Goal: Information Seeking & Learning: Learn about a topic

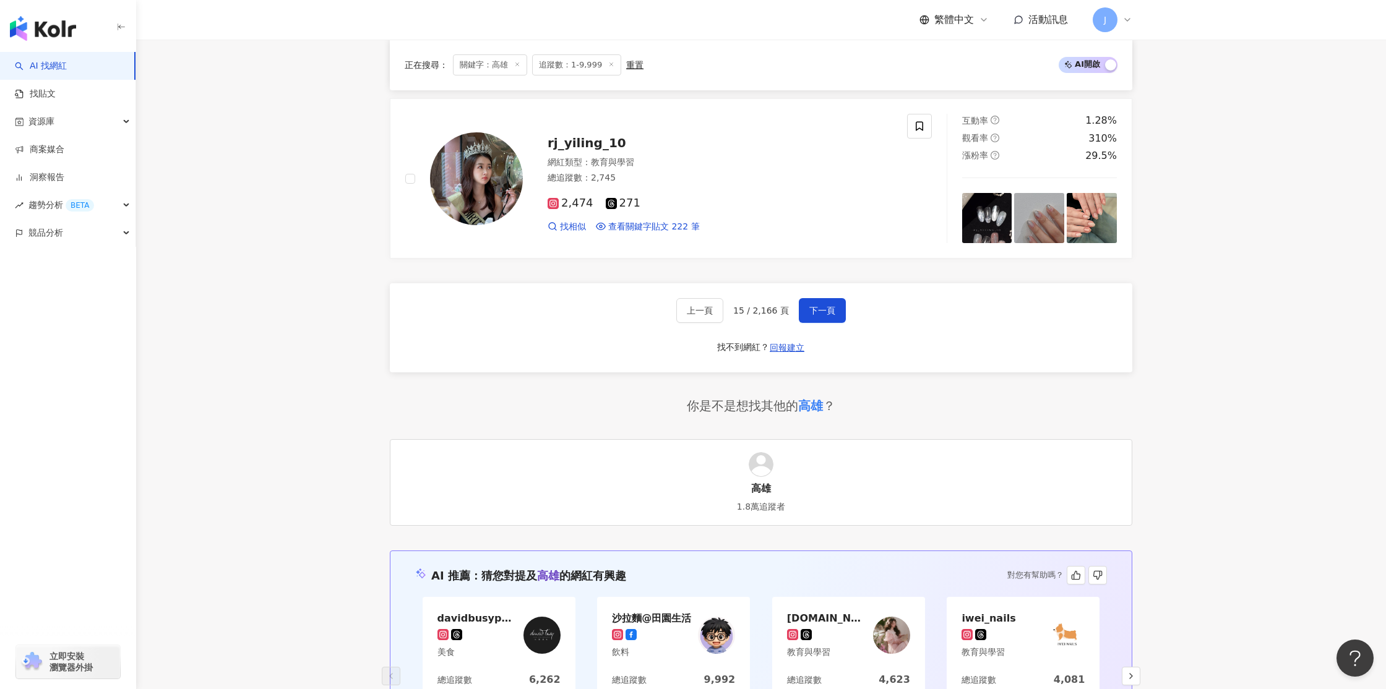
scroll to position [2233, 0]
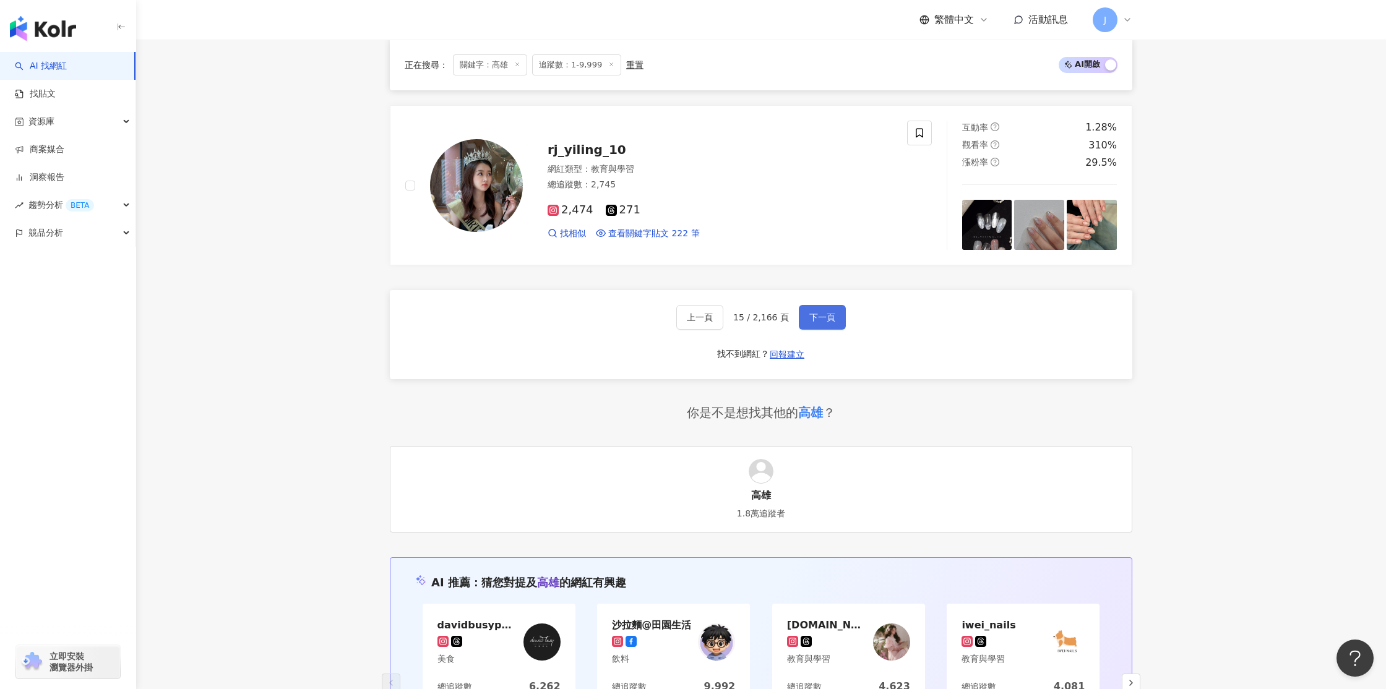
click at [810, 322] on span "下一頁" at bounding box center [823, 318] width 26 height 10
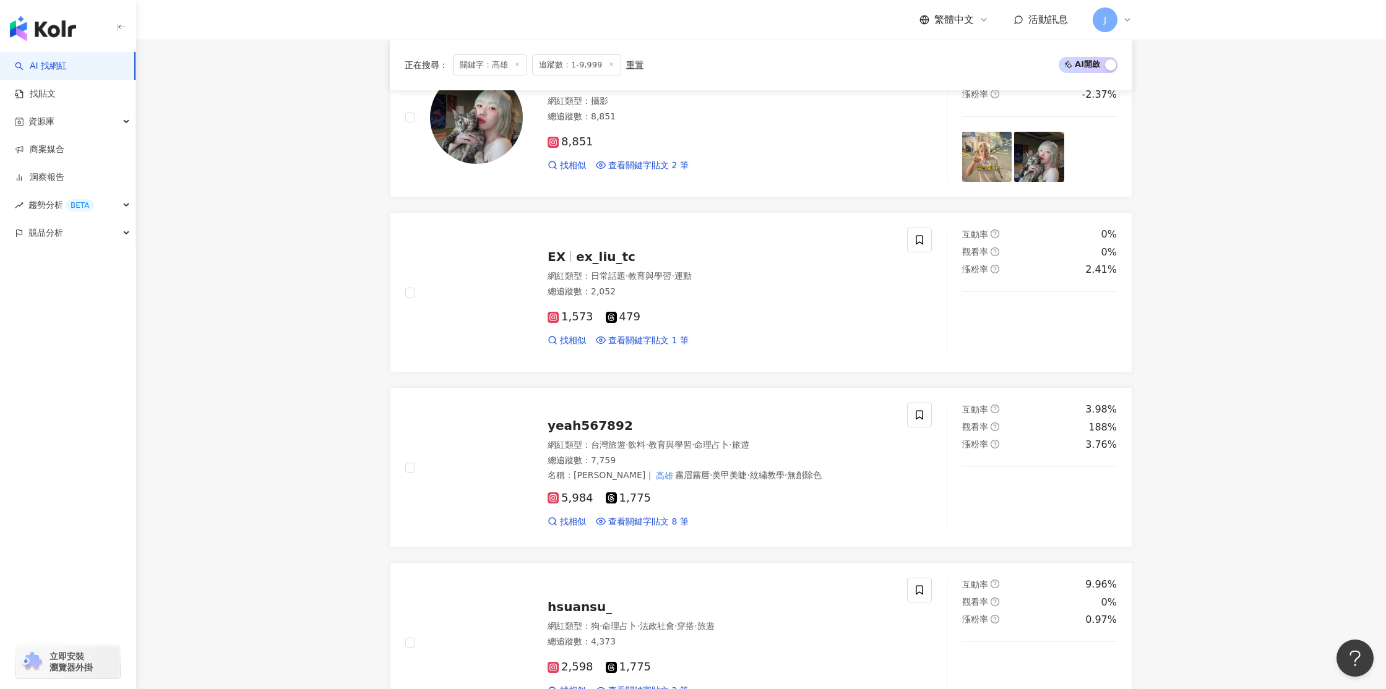
scroll to position [1287, 0]
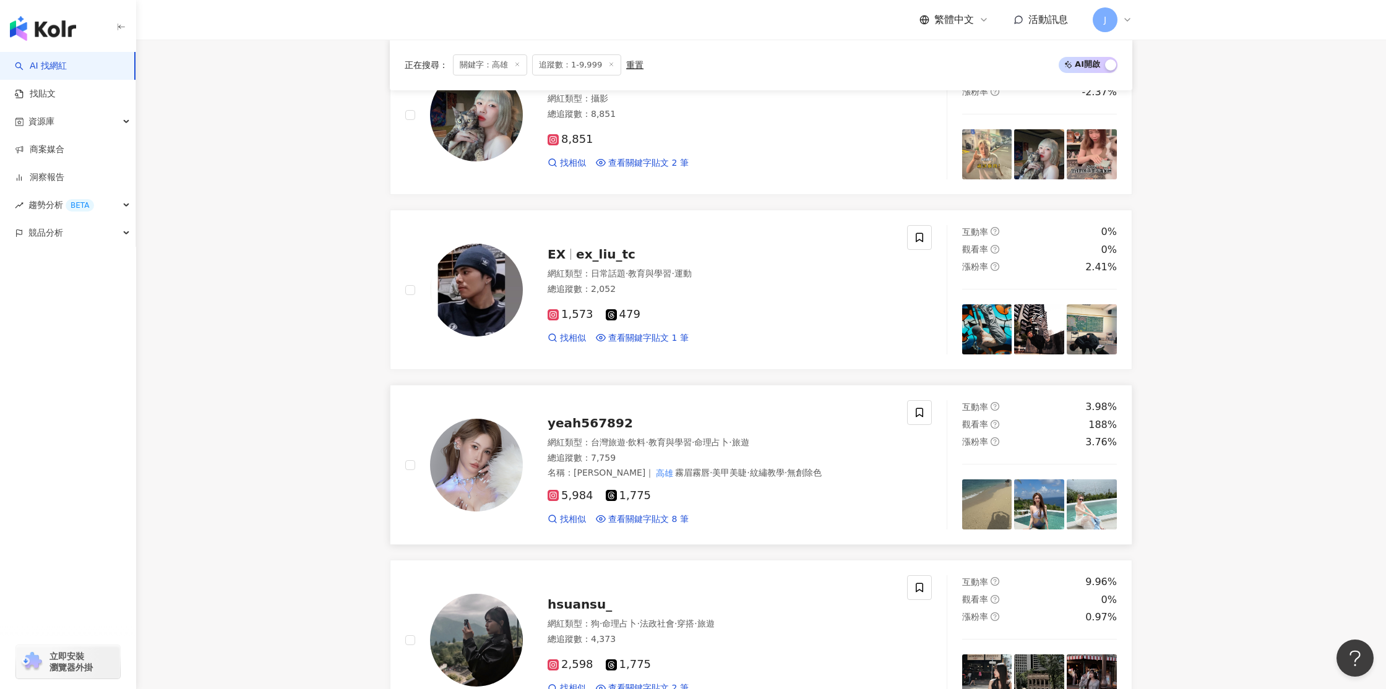
click at [571, 428] on span "yeah567892" at bounding box center [590, 423] width 85 height 15
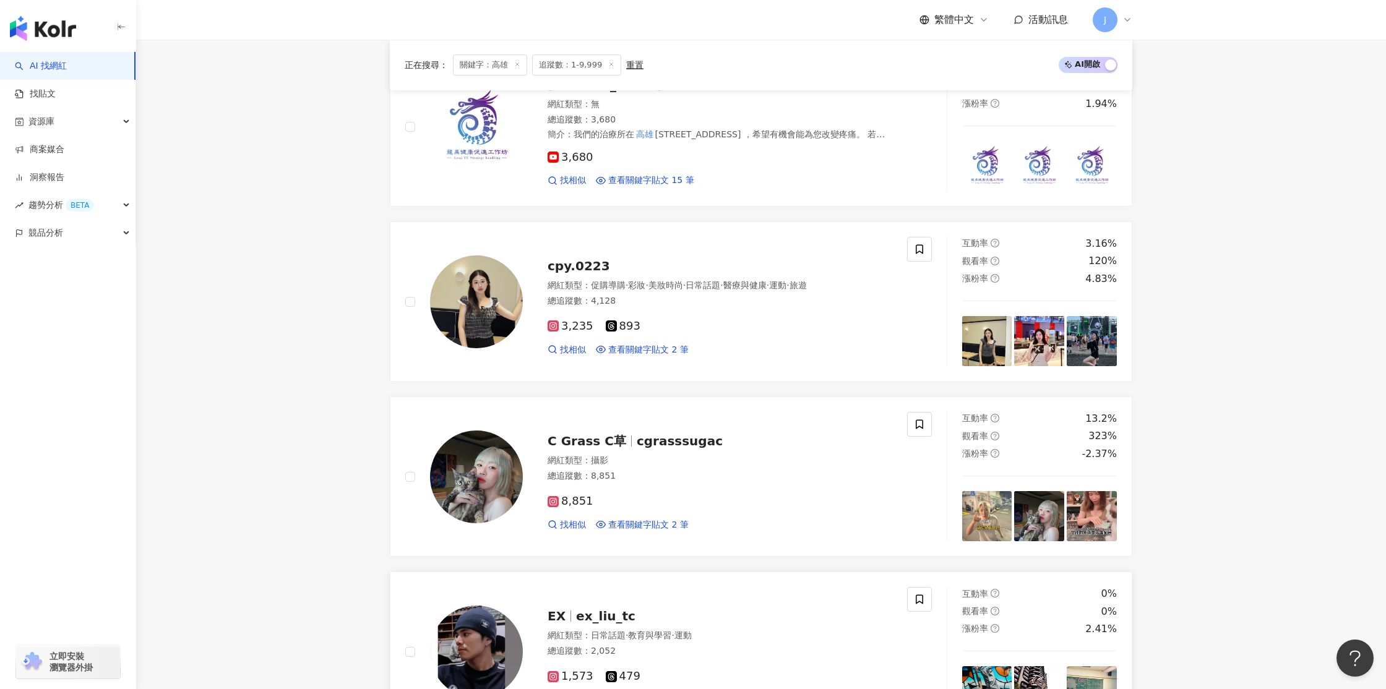
scroll to position [922, 0]
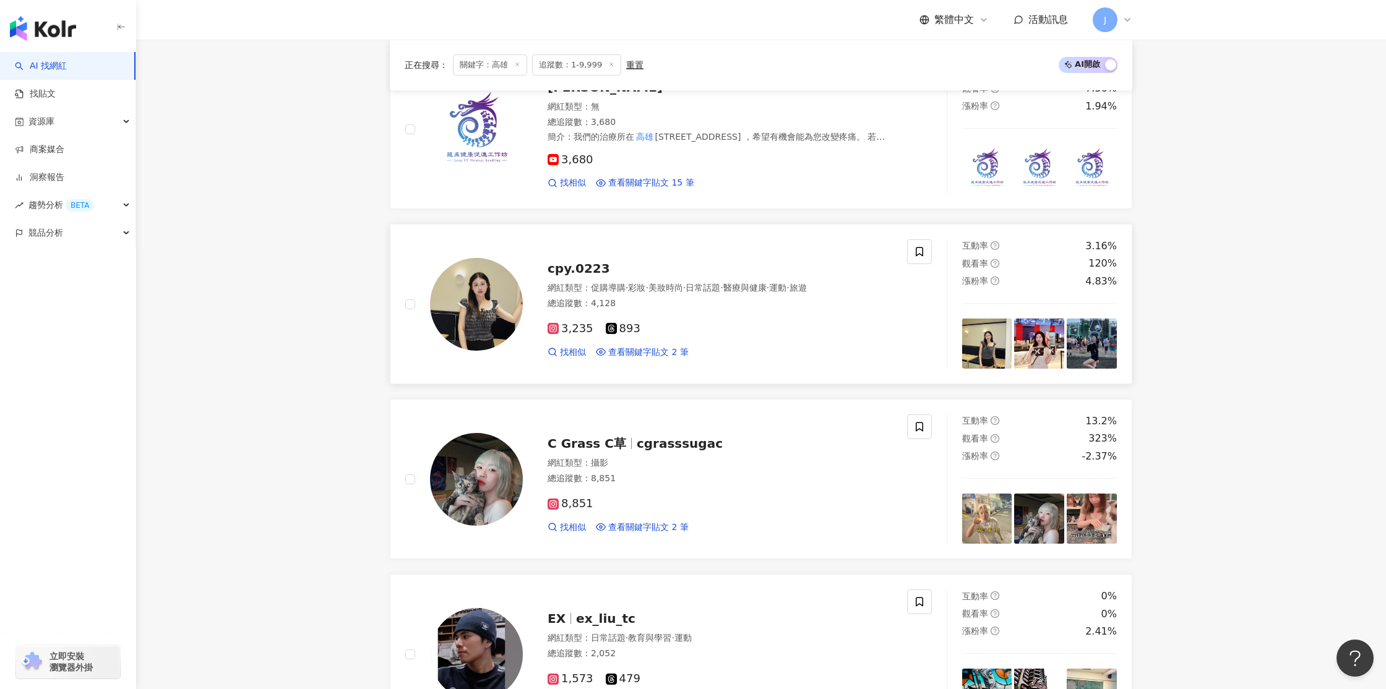
click at [584, 266] on span "cpy.0223" at bounding box center [579, 268] width 63 height 15
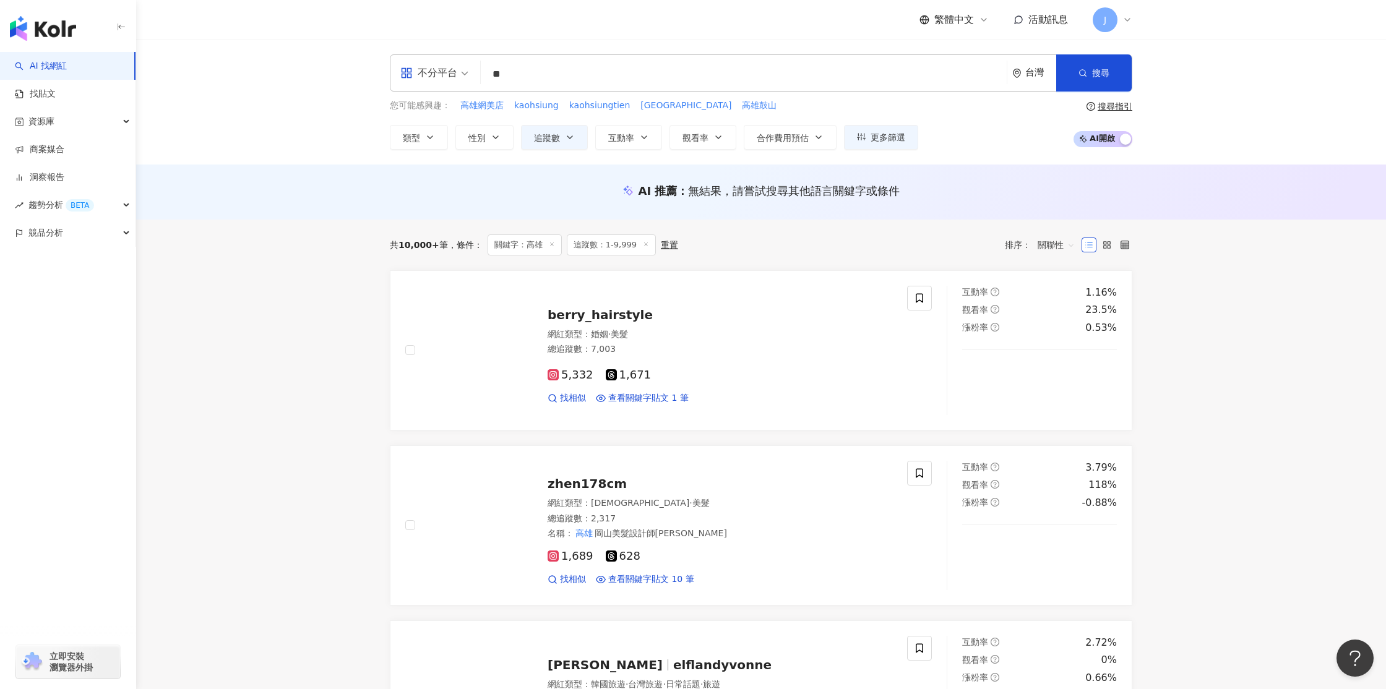
scroll to position [2, 0]
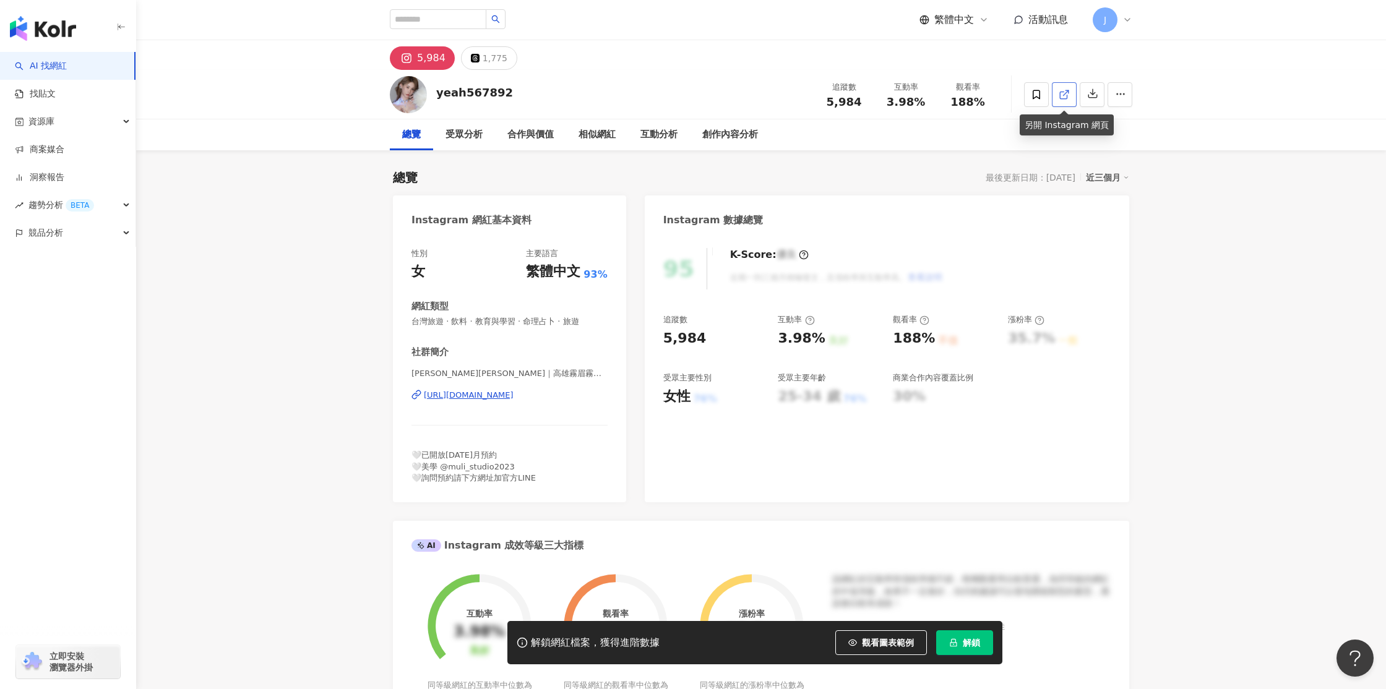
click at [1059, 101] on span at bounding box center [1064, 94] width 11 height 13
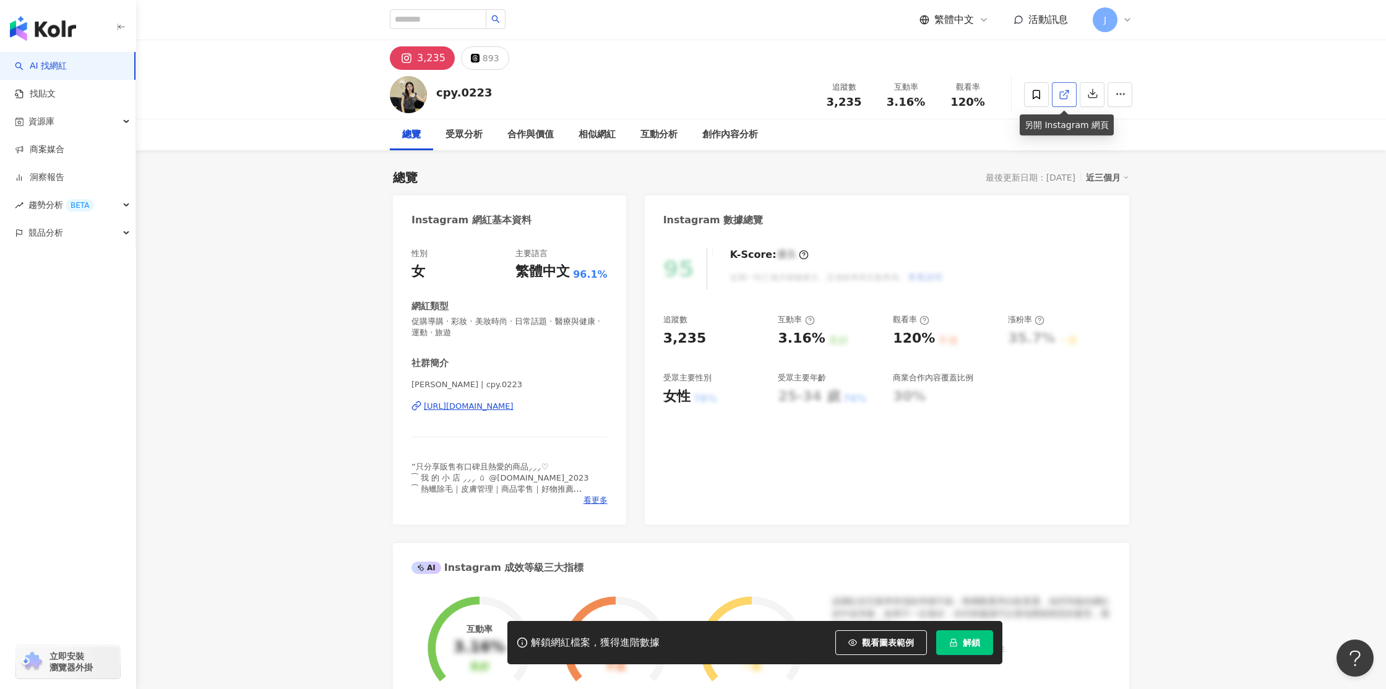
click at [1071, 95] on link at bounding box center [1064, 94] width 25 height 25
